Goal: Navigation & Orientation: Find specific page/section

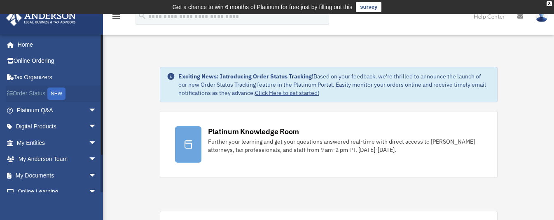
click at [60, 94] on div "NEW" at bounding box center [56, 93] width 18 height 12
click at [89, 138] on span "arrow_drop_down" at bounding box center [97, 142] width 16 height 17
click at [49, 159] on link "Overview" at bounding box center [61, 159] width 98 height 16
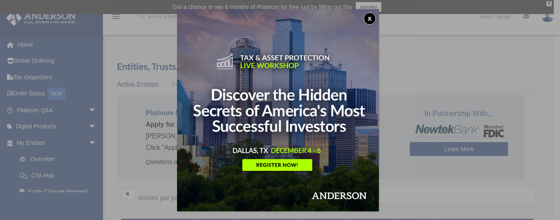
click at [371, 17] on button "x" at bounding box center [370, 18] width 12 height 12
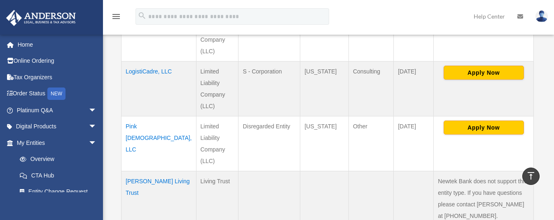
scroll to position [305, 0]
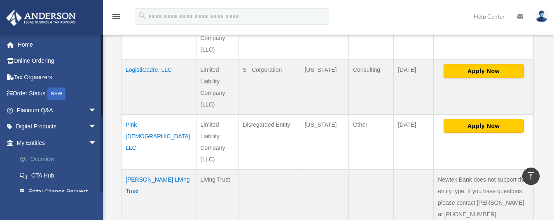
click at [79, 153] on link "Overview" at bounding box center [61, 159] width 98 height 16
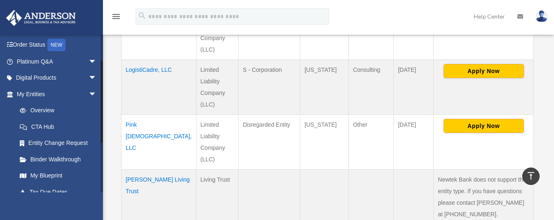
scroll to position [49, 0]
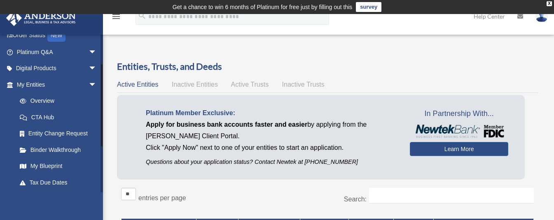
scroll to position [60, 0]
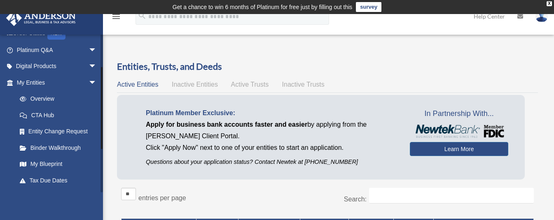
click at [100, 108] on div "iamyvetteljones@gmail.com Sign Out iamyvetteljones@gmail.com Home Online Orderi…" at bounding box center [51, 113] width 103 height 158
click at [50, 163] on link "My Blueprint" at bounding box center [61, 164] width 98 height 16
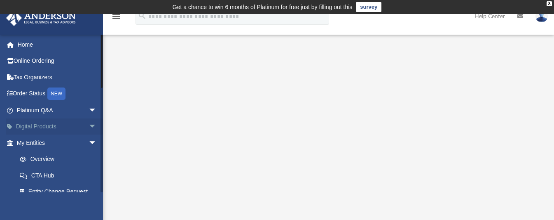
click at [89, 124] on span "arrow_drop_down" at bounding box center [97, 126] width 16 height 17
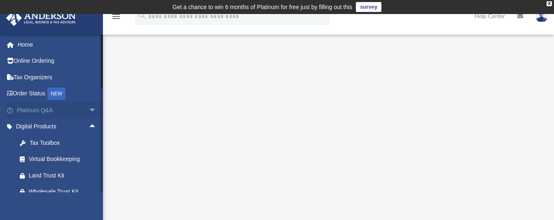
click at [89, 109] on span "arrow_drop_down" at bounding box center [97, 110] width 16 height 17
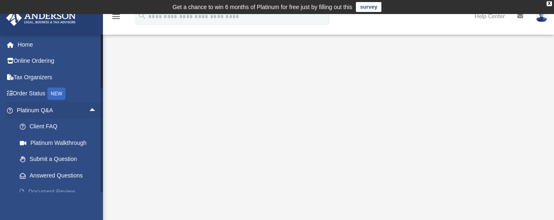
click at [49, 188] on link "Document Review" at bounding box center [61, 191] width 98 height 16
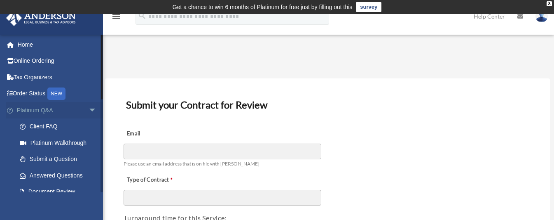
click at [89, 113] on span "arrow_drop_down" at bounding box center [97, 110] width 16 height 17
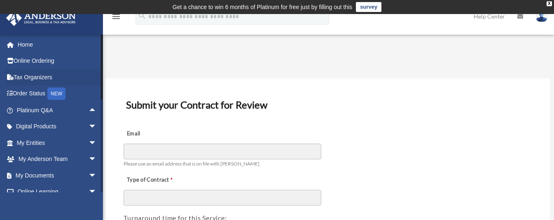
click at [99, 84] on li "Tax Organizers" at bounding box center [54, 77] width 109 height 16
drag, startPoint x: 103, startPoint y: 84, endPoint x: 103, endPoint y: 96, distance: 11.1
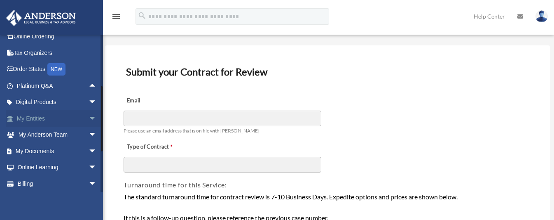
scroll to position [25, 0]
drag, startPoint x: 101, startPoint y: 91, endPoint x: 100, endPoint y: 122, distance: 30.1
click at [100, 122] on div "iamyvetteljones@gmail.com Sign Out iamyvetteljones@gmail.com Home Online Orderi…" at bounding box center [51, 113] width 103 height 158
click at [89, 130] on span "arrow_drop_down" at bounding box center [97, 134] width 16 height 17
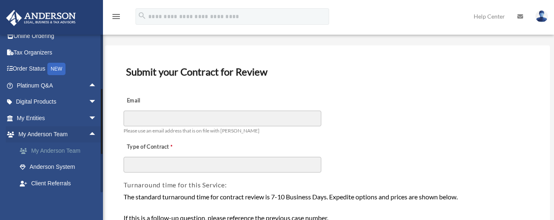
click at [77, 147] on link "My Anderson Team" at bounding box center [61, 150] width 98 height 16
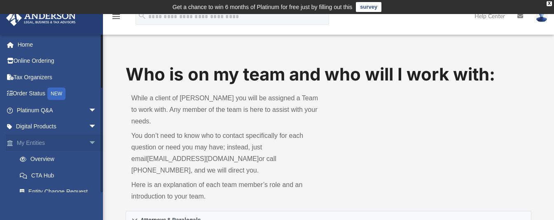
click at [89, 140] on span "arrow_drop_down" at bounding box center [97, 142] width 16 height 17
click at [89, 140] on span "arrow_drop_up" at bounding box center [97, 142] width 16 height 17
click at [89, 120] on span "arrow_drop_down" at bounding box center [97, 126] width 16 height 17
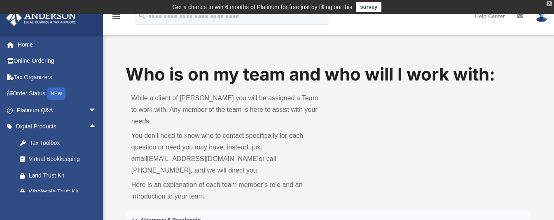
click at [550, 2] on div "X" at bounding box center [549, 3] width 5 height 5
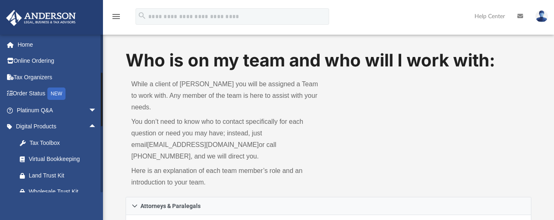
scroll to position [135, 0]
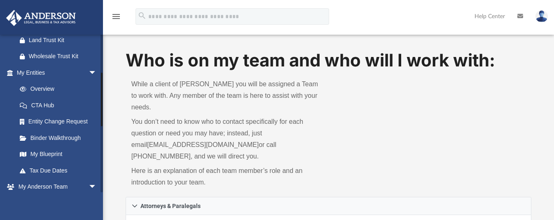
click at [101, 99] on div at bounding box center [102, 113] width 2 height 158
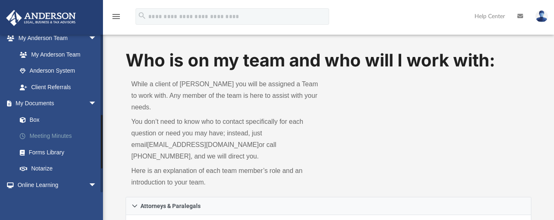
scroll to position [286, 0]
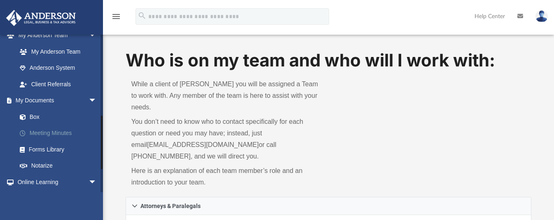
drag, startPoint x: 101, startPoint y: 92, endPoint x: 96, endPoint y: 135, distance: 43.1
click at [96, 135] on div "[EMAIL_ADDRESS][DOMAIN_NAME] Sign Out [EMAIL_ADDRESS][DOMAIN_NAME] Home Online …" at bounding box center [51, 113] width 103 height 158
click at [41, 115] on link "Box" at bounding box center [61, 116] width 98 height 16
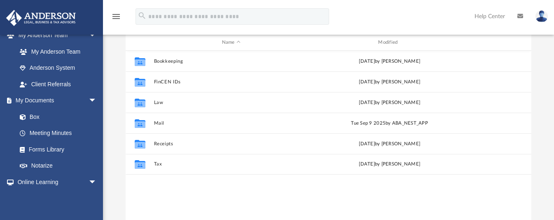
scroll to position [93, 0]
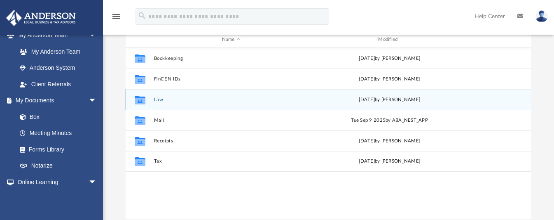
click at [137, 102] on icon "grid" at bounding box center [140, 101] width 11 height 7
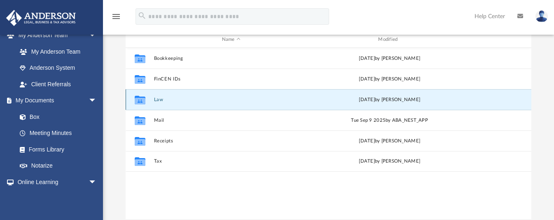
click at [155, 99] on button "Law" at bounding box center [231, 99] width 155 height 5
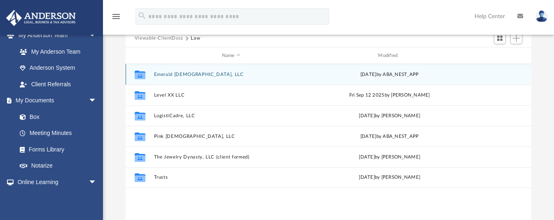
scroll to position [78, 0]
